Goal: Task Accomplishment & Management: Manage account settings

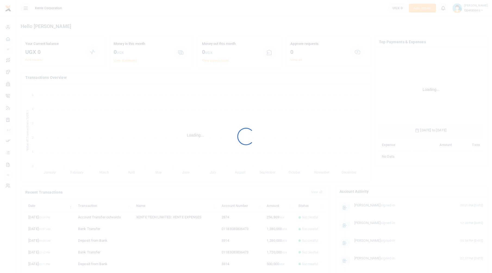
scroll to position [81, 100]
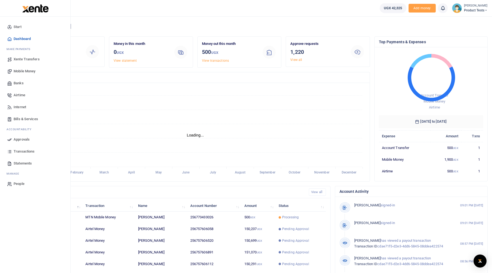
scroll to position [4, 4]
click at [23, 72] on span "Mobile Money" at bounding box center [25, 71] width 22 height 5
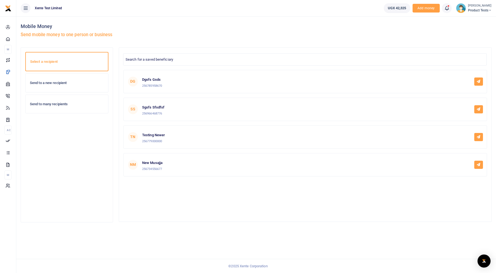
click at [50, 104] on h6 "Send to many recipients" at bounding box center [67, 104] width 74 height 4
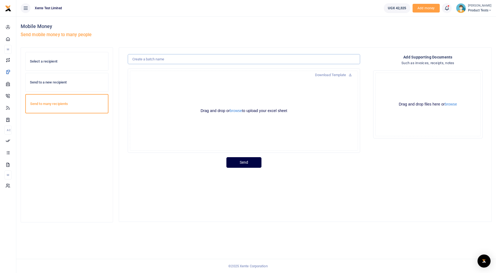
click at [246, 58] on input "text" at bounding box center [244, 59] width 233 height 10
click at [48, 64] on div "Select a recipient" at bounding box center [67, 61] width 83 height 18
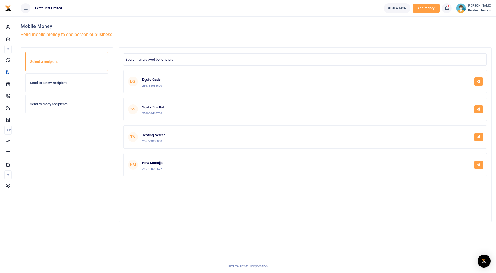
click at [62, 86] on div "Send to a new recipient" at bounding box center [67, 83] width 83 height 18
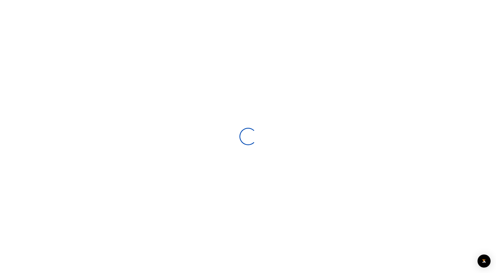
select select
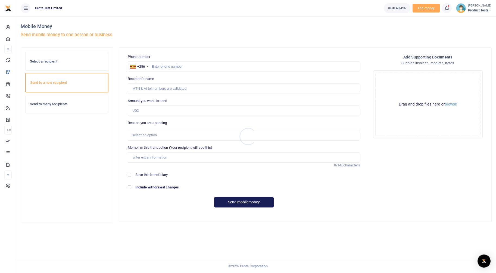
click at [207, 65] on div at bounding box center [248, 136] width 496 height 273
click at [197, 63] on input "text" at bounding box center [244, 66] width 233 height 10
type input "773433026"
type input "[PERSON_NAME]"
type input "773433026"
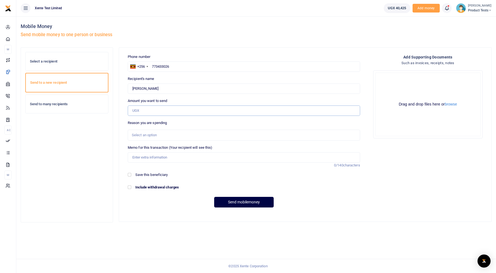
click at [170, 114] on input "Amount you want to send" at bounding box center [244, 111] width 233 height 10
type input "500"
click at [157, 156] on input "Memo for this transaction (Your recipient will see this)" at bounding box center [244, 157] width 233 height 10
type input "test"
click at [247, 204] on button "Send mobilemoney" at bounding box center [244, 202] width 60 height 11
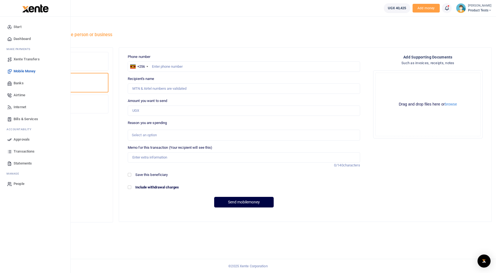
click at [12, 141] on icon at bounding box center [9, 139] width 5 height 5
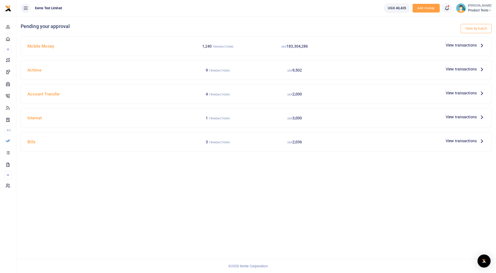
click at [458, 46] on span "View transactions" at bounding box center [461, 45] width 31 height 6
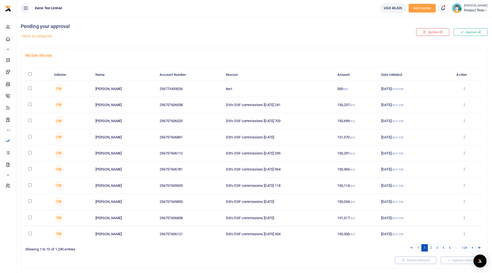
click at [465, 89] on icon at bounding box center [465, 88] width 4 height 4
click at [443, 97] on link "Approve" at bounding box center [444, 98] width 43 height 8
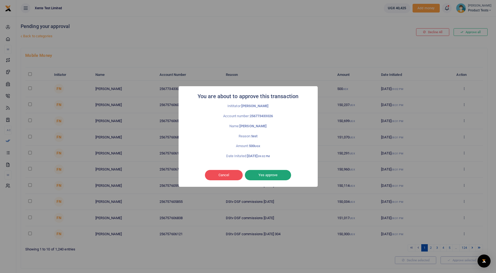
click at [266, 173] on button "Yes approve" at bounding box center [268, 175] width 46 height 10
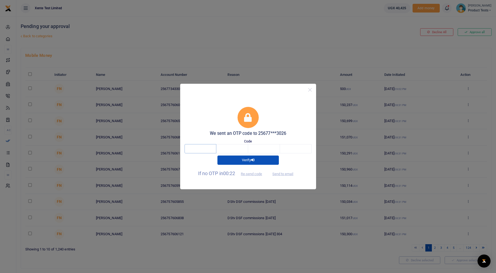
click at [211, 149] on input "text" at bounding box center [201, 148] width 32 height 9
type input "7"
type input "5"
type input "9"
type input "6"
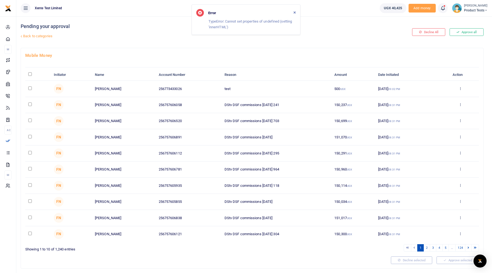
click at [29, 87] on input "checkbox" at bounding box center [30, 88] width 4 height 4
checkbox input "true"
click at [445, 260] on button "Approve selected (1)" at bounding box center [456, 260] width 46 height 8
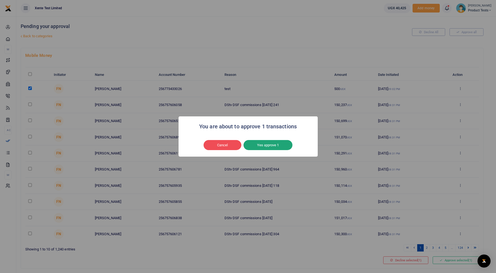
click at [268, 142] on button "Yes approve 1" at bounding box center [268, 145] width 49 height 10
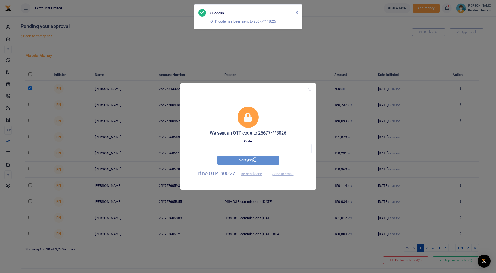
click at [202, 150] on input "text" at bounding box center [201, 148] width 32 height 9
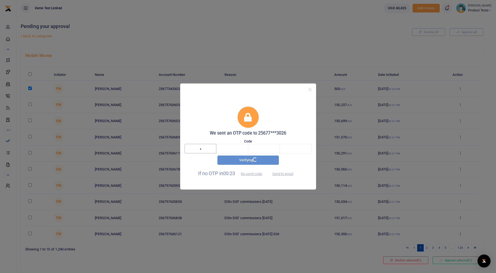
type input "4"
type input "9"
type input "0"
type input "2"
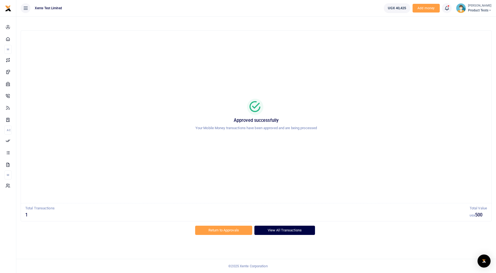
click at [278, 231] on link "View All Transactions" at bounding box center [285, 230] width 61 height 9
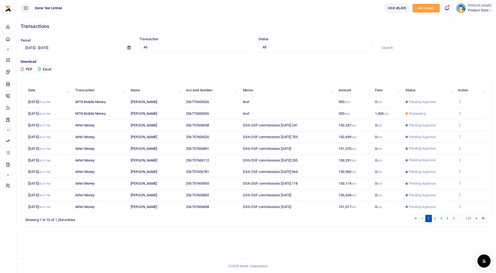
click at [460, 102] on icon at bounding box center [460, 102] width 4 height 4
click at [446, 108] on link "View details" at bounding box center [440, 111] width 43 height 8
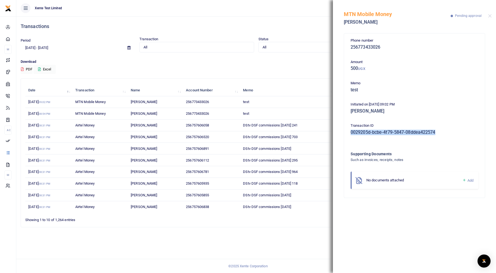
drag, startPoint x: 423, startPoint y: 133, endPoint x: 352, endPoint y: 133, distance: 71.5
click at [352, 133] on h5 "0029205d-bcbe-4f79-5847-08ddea422574" at bounding box center [415, 132] width 128 height 5
copy h5 "0029205d-bcbe-4f79-5847-08ddea422574"
click at [491, 16] on button "Close" at bounding box center [490, 16] width 4 height 4
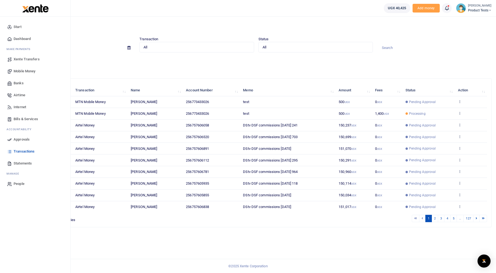
click at [24, 141] on span "Approvals" at bounding box center [22, 139] width 16 height 5
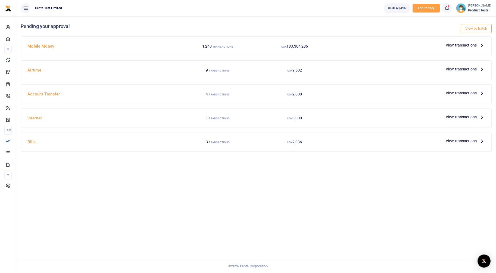
click at [469, 45] on span "View transactions" at bounding box center [461, 45] width 31 height 6
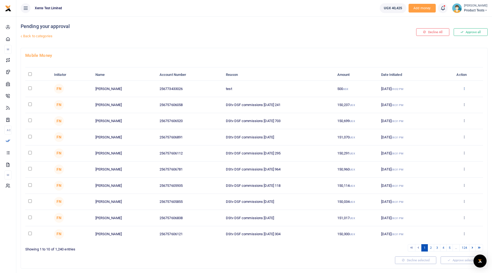
click at [465, 88] on icon at bounding box center [465, 88] width 4 height 4
click at [452, 98] on link "Approve" at bounding box center [444, 98] width 43 height 8
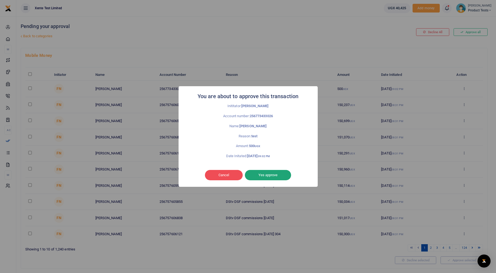
click at [268, 175] on button "Yes approve" at bounding box center [268, 175] width 46 height 10
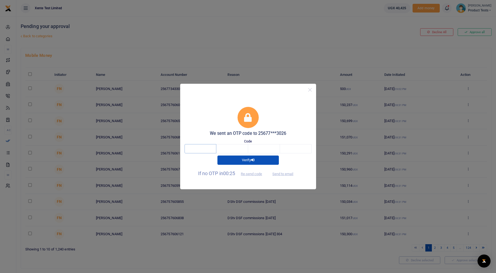
click at [205, 149] on input "text" at bounding box center [201, 148] width 32 height 9
type input "4"
type input "0"
type input "7"
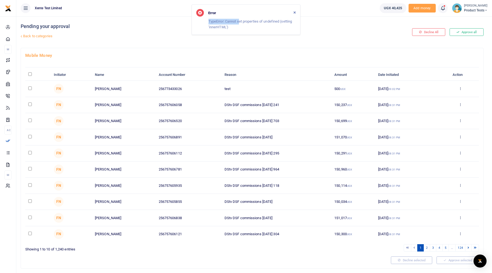
drag, startPoint x: 240, startPoint y: 21, endPoint x: 199, endPoint y: 23, distance: 41.4
click at [199, 23] on div "Error TypeError: Cannot set properties of undefined (setting 'innerHTML')" at bounding box center [246, 19] width 109 height 30
click at [328, 31] on div "Pending your approval Back to categories" at bounding box center [174, 32] width 307 height 32
click at [29, 88] on input "checkbox" at bounding box center [30, 88] width 4 height 4
checkbox input "true"
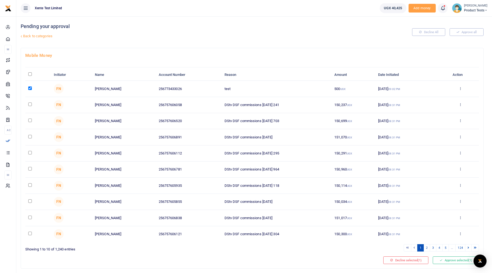
click at [39, 35] on link "Back to categories" at bounding box center [173, 36] width 309 height 9
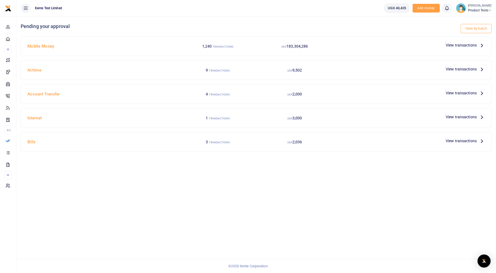
click at [43, 49] on h4 "Mobile Money" at bounding box center [102, 46] width 150 height 6
click at [460, 47] on span "View transactions" at bounding box center [461, 45] width 31 height 6
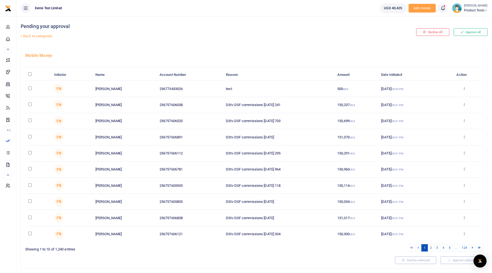
click at [31, 86] on input "checkbox" at bounding box center [30, 88] width 4 height 4
checkbox input "true"
click at [453, 261] on button "Approve selected (1)" at bounding box center [460, 260] width 46 height 8
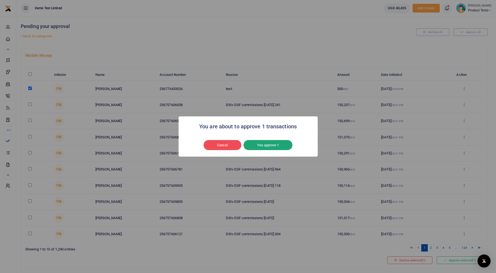
click at [273, 140] on button "Yes approve 1" at bounding box center [268, 145] width 49 height 10
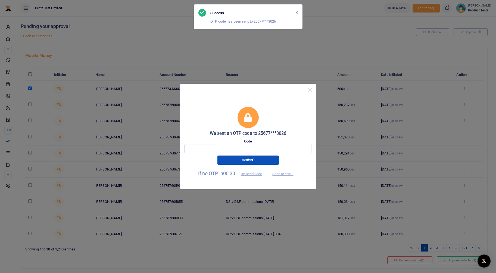
click at [196, 146] on input "text" at bounding box center [201, 148] width 32 height 9
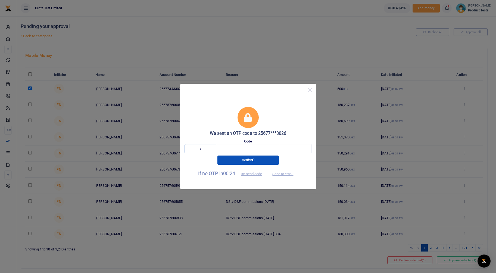
type input "5"
type input "7"
type input "5"
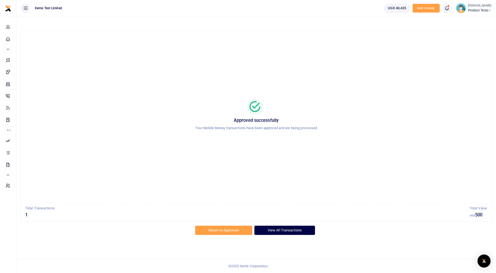
click at [280, 231] on link "View All Transactions" at bounding box center [285, 230] width 61 height 9
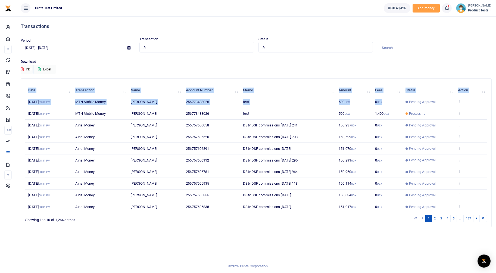
drag, startPoint x: 436, startPoint y: 103, endPoint x: 435, endPoint y: 63, distance: 40.0
click at [435, 63] on div "Transactions Period 08/04/2025 - 09/02/2025 Transaction All Select an option...…" at bounding box center [256, 123] width 476 height 215
drag, startPoint x: 435, startPoint y: 63, endPoint x: 420, endPoint y: 62, distance: 14.5
click at [420, 62] on p "Download" at bounding box center [256, 62] width 471 height 6
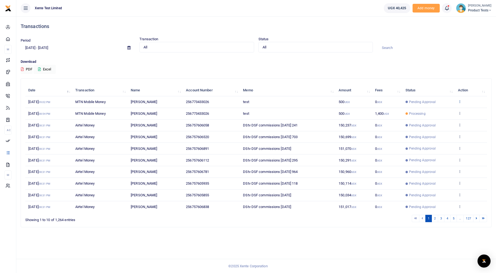
click at [458, 102] on td "View details Send again" at bounding box center [471, 102] width 32 height 12
click at [460, 102] on icon at bounding box center [460, 102] width 4 height 4
click at [445, 110] on link "View details" at bounding box center [440, 111] width 43 height 8
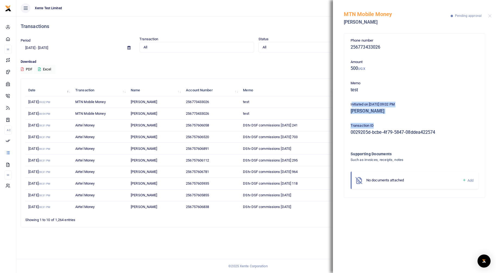
drag, startPoint x: 351, startPoint y: 105, endPoint x: 384, endPoint y: 125, distance: 38.5
click at [384, 125] on div "Phone number 256773433026 Amount 500 UGX Memo test Initiated on 2nd Sep 2025 09…" at bounding box center [415, 116] width 132 height 156
drag, startPoint x: 384, startPoint y: 125, endPoint x: 394, endPoint y: 146, distance: 22.6
click at [394, 146] on div "Phone number 256773433026 Amount 500 UGX Memo test Initiated on 2nd Sep 2025 09…" at bounding box center [415, 116] width 132 height 156
click at [397, 117] on div "Phone number 256773433026 Amount 500 UGX Memo test Initiated on 2nd Sep 2025 09…" at bounding box center [415, 116] width 132 height 156
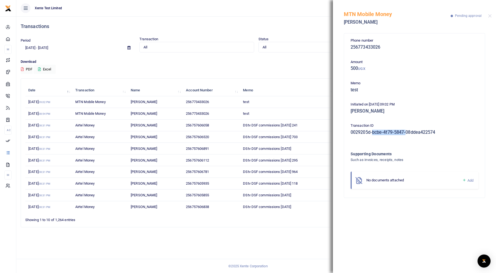
drag, startPoint x: 397, startPoint y: 117, endPoint x: 407, endPoint y: 137, distance: 22.5
click at [407, 137] on div "Transaction ID 0029205d-bcbe-4f79-5847-08ddea422574" at bounding box center [415, 130] width 132 height 15
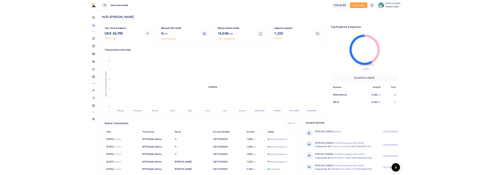
scroll to position [4, 4]
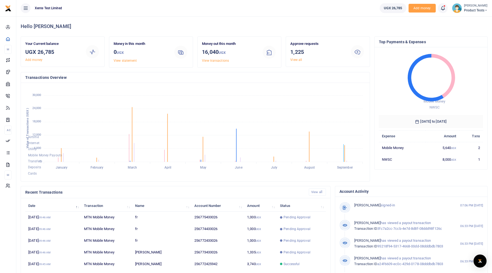
drag, startPoint x: 493, startPoint y: 0, endPoint x: 322, endPoint y: 96, distance: 196.2
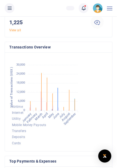
scroll to position [0, 0]
